Goal: Obtain resource: Download file/media

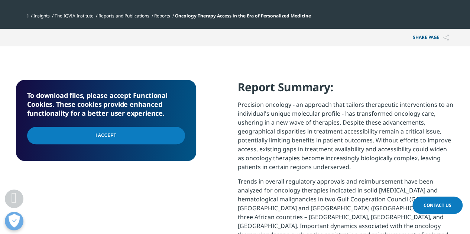
scroll to position [294, 0]
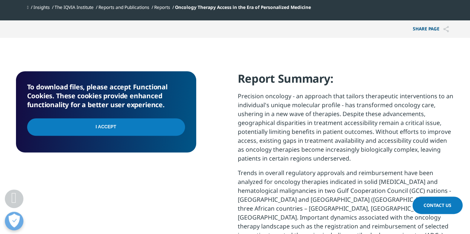
click at [118, 129] on input "I Accept" at bounding box center [106, 126] width 158 height 17
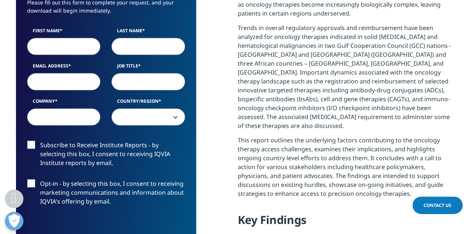
scroll to position [442, 0]
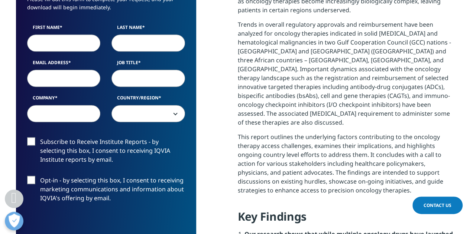
click at [69, 47] on input "First Name" at bounding box center [64, 43] width 74 height 17
type input "[PERSON_NAME]"
type input "Vanderborght"
type input "KYBORA Holdings Inc"
select select "[GEOGRAPHIC_DATA]"
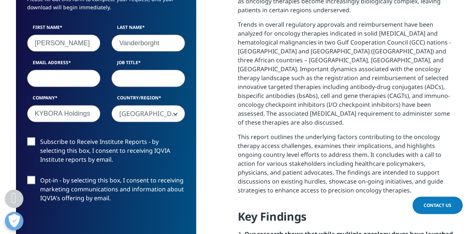
click at [70, 77] on input "Email Address" at bounding box center [64, 78] width 74 height 17
type input "[PERSON_NAME][EMAIL_ADDRESS][DOMAIN_NAME]"
click at [143, 76] on input "Job Title" at bounding box center [148, 78] width 74 height 17
type input "CEO"
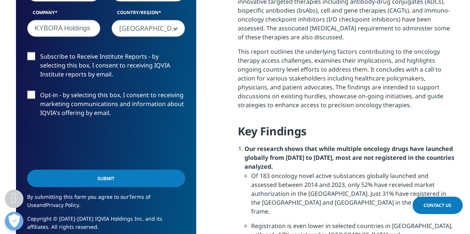
scroll to position [554, 0]
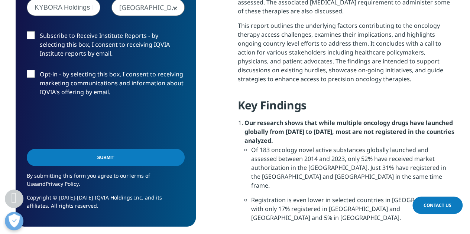
click at [108, 158] on input "Submit" at bounding box center [106, 157] width 158 height 17
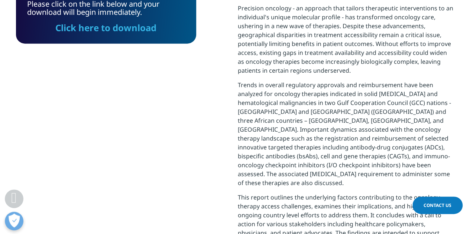
scroll to position [55, 180]
click at [126, 28] on link "Click here to download" at bounding box center [105, 27] width 101 height 12
